Goal: Information Seeking & Learning: Understand process/instructions

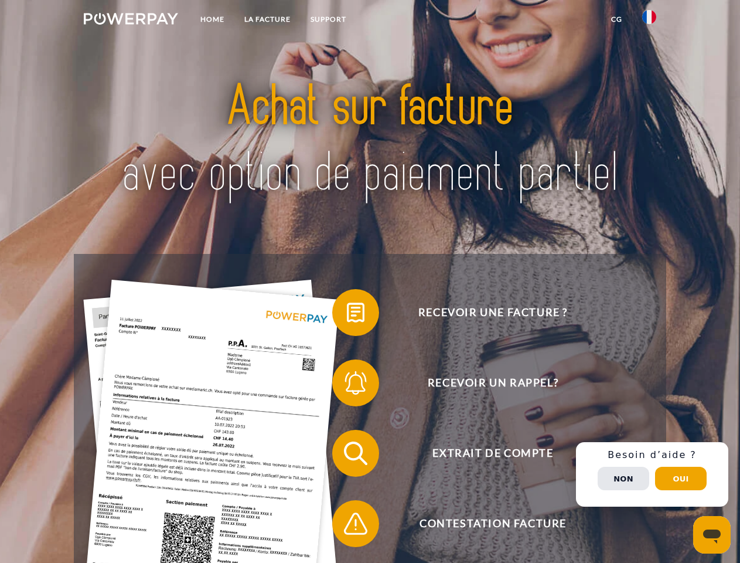
click at [131, 21] on img at bounding box center [131, 19] width 94 height 12
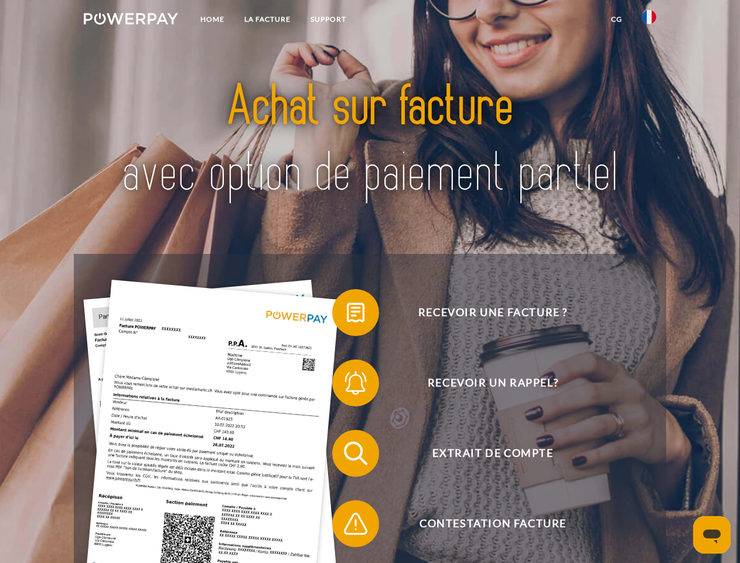
click at [649, 21] on img at bounding box center [649, 17] width 14 height 14
click at [617, 19] on link "CG" at bounding box center [616, 19] width 31 height 21
click at [347, 315] on span at bounding box center [338, 312] width 59 height 59
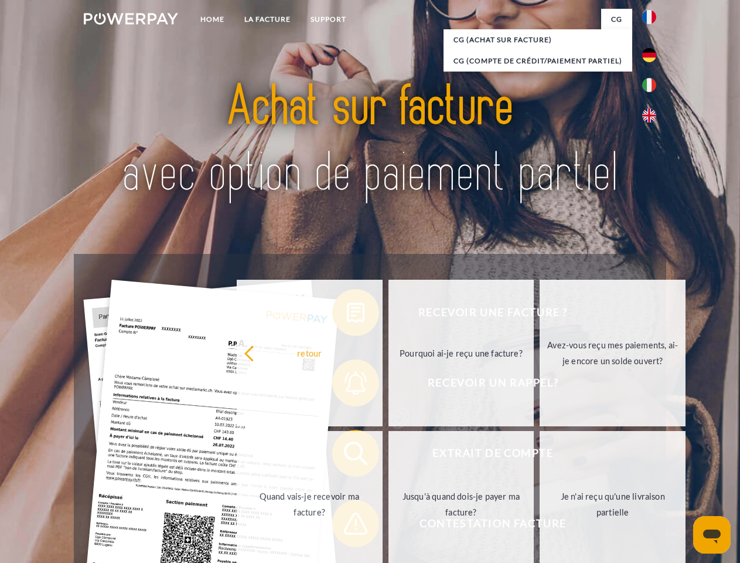
click at [347, 385] on div "Recevoir une facture ? Recevoir un rappel? Extrait de compte retour" at bounding box center [370, 488] width 592 height 469
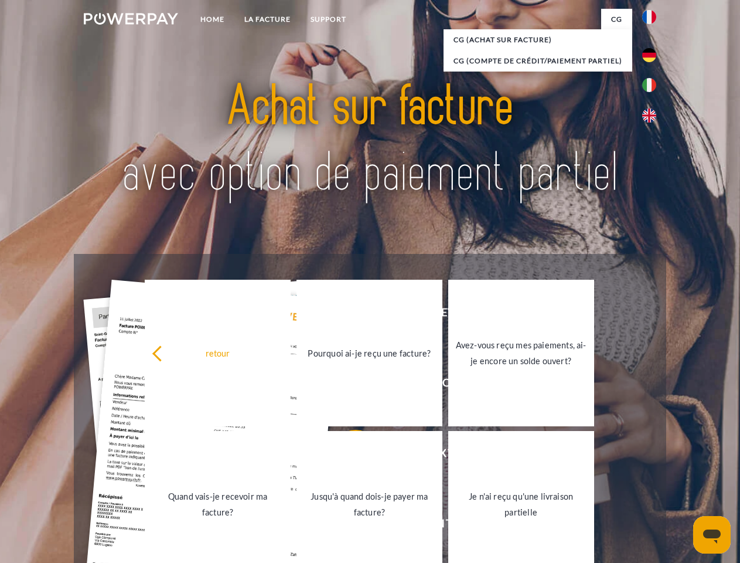
click at [347, 455] on link "Jusqu'à quand dois-je payer ma facture?" at bounding box center [370, 504] width 146 height 147
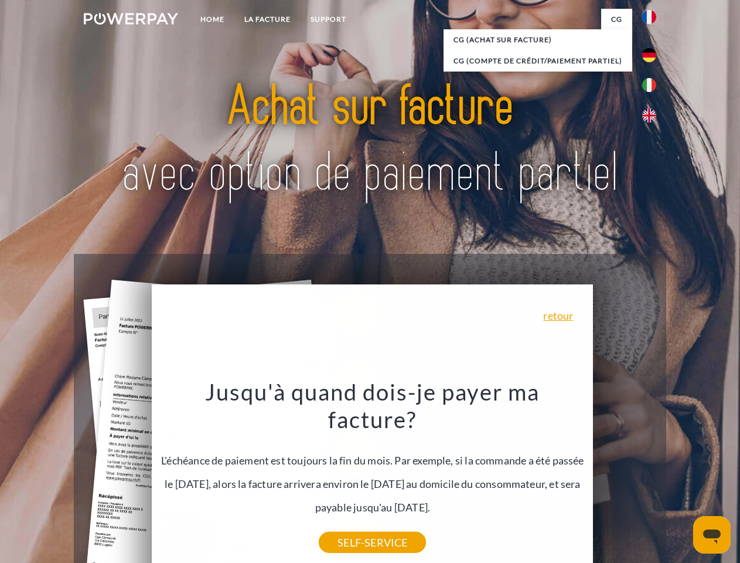
click at [347, 526] on div "Recevoir une facture ? Recevoir un rappel? Extrait de compte retour" at bounding box center [370, 488] width 592 height 469
click at [652, 474] on div "Recevoir une facture ? Recevoir un rappel? Extrait de compte retour" at bounding box center [370, 488] width 592 height 469
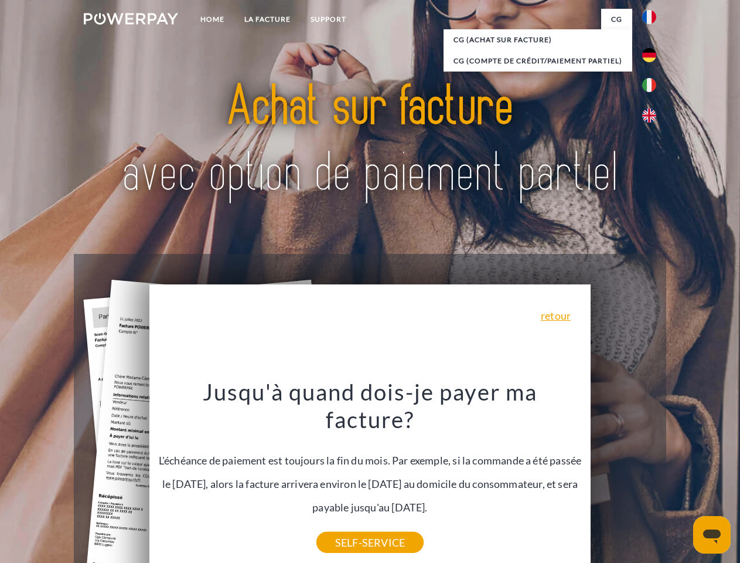
click at [624, 476] on span "Extrait de compte" at bounding box center [492, 453] width 287 height 47
click at [681, 478] on header "Home LA FACTURE Support" at bounding box center [370, 404] width 740 height 809
